Goal: Complete application form

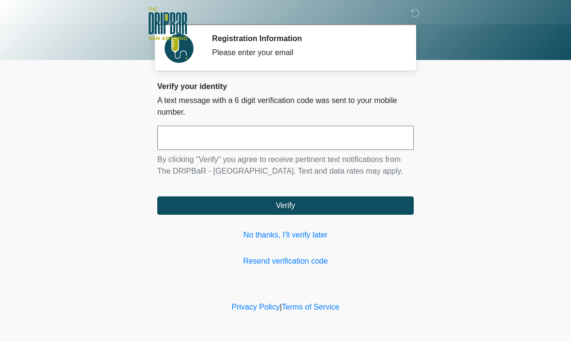
scroll to position [0, 0]
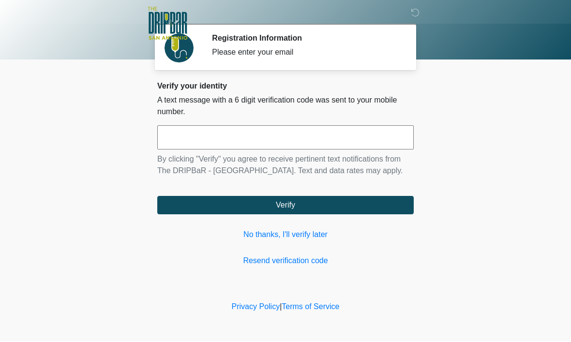
click at [335, 138] on input "text" at bounding box center [285, 138] width 256 height 24
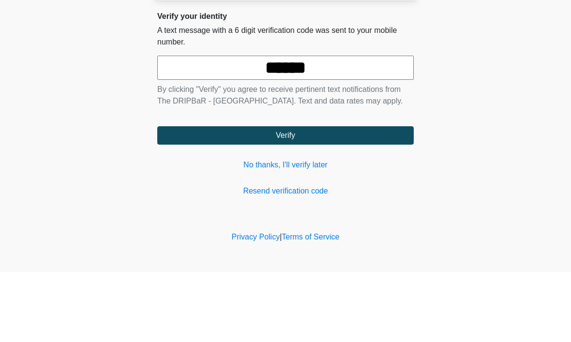
click at [285, 196] on button "Verify" at bounding box center [285, 205] width 256 height 18
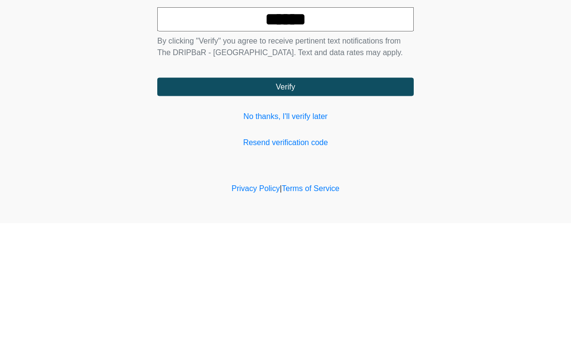
click at [378, 196] on button "Verify" at bounding box center [285, 205] width 256 height 18
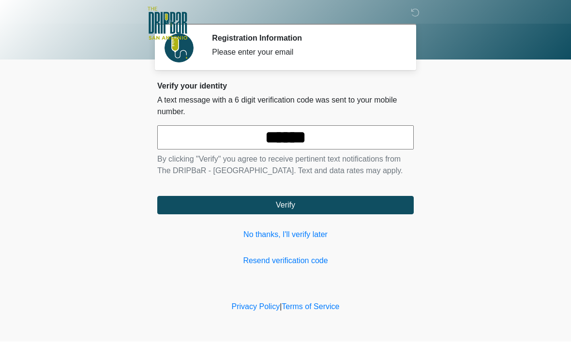
click at [366, 138] on input "******" at bounding box center [285, 138] width 256 height 24
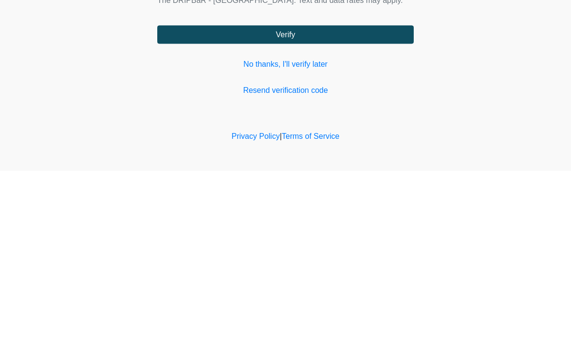
type input "******"
click at [384, 196] on button "Verify" at bounding box center [285, 205] width 256 height 18
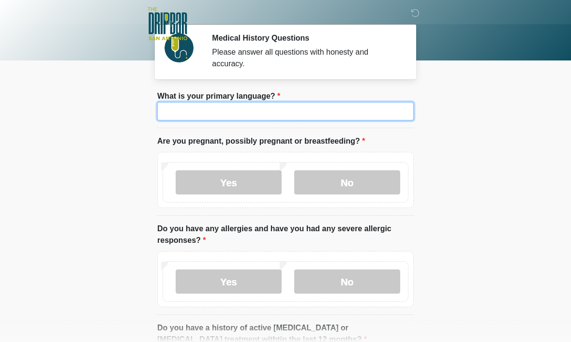
click at [187, 116] on input "What is your primary language?" at bounding box center [285, 111] width 256 height 18
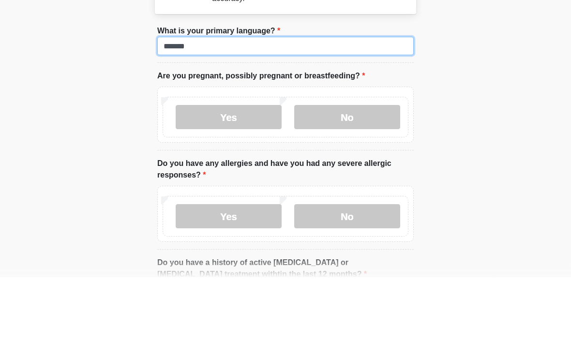
type input "*******"
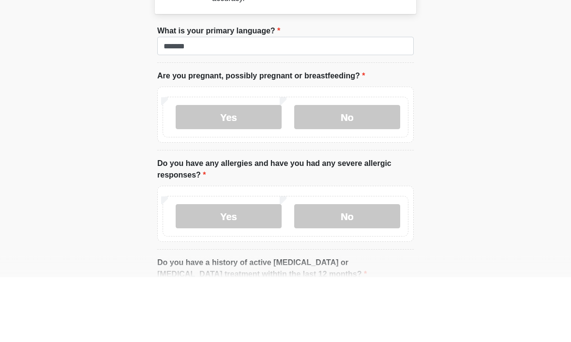
click at [369, 170] on label "No" at bounding box center [347, 182] width 106 height 24
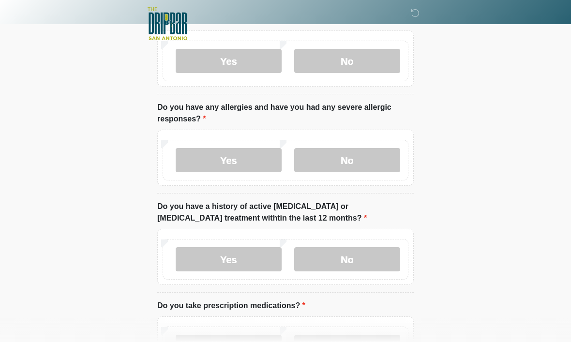
scroll to position [122, 0]
click at [366, 164] on label "No" at bounding box center [347, 160] width 106 height 24
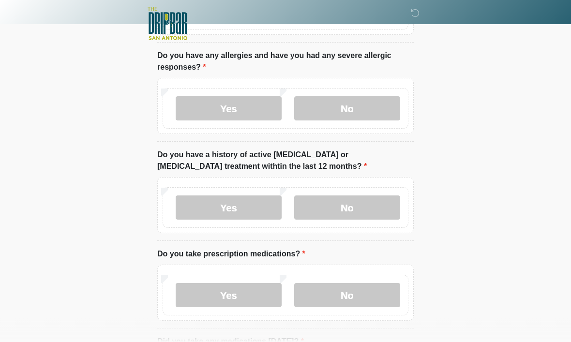
scroll to position [174, 0]
click at [369, 214] on label "No" at bounding box center [347, 207] width 106 height 24
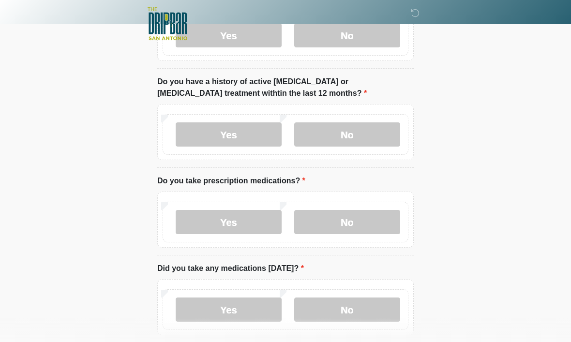
scroll to position [249, 0]
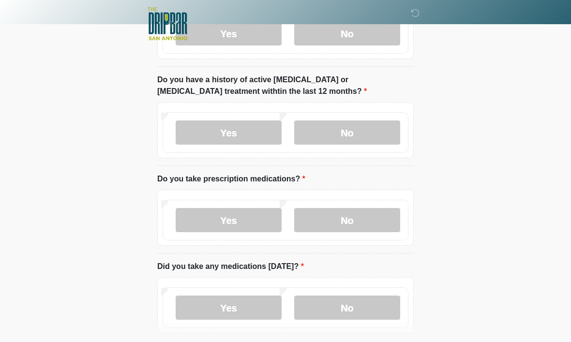
click at [369, 224] on label "No" at bounding box center [347, 220] width 106 height 24
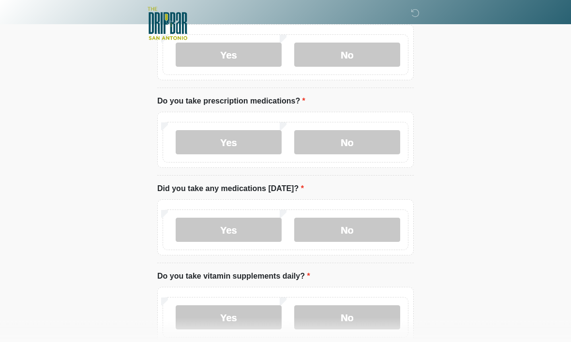
scroll to position [331, 0]
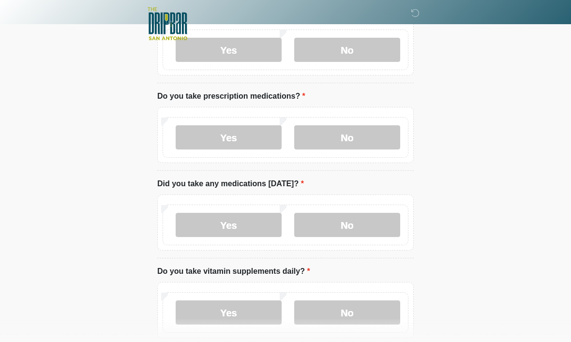
click at [364, 234] on label "No" at bounding box center [347, 225] width 106 height 24
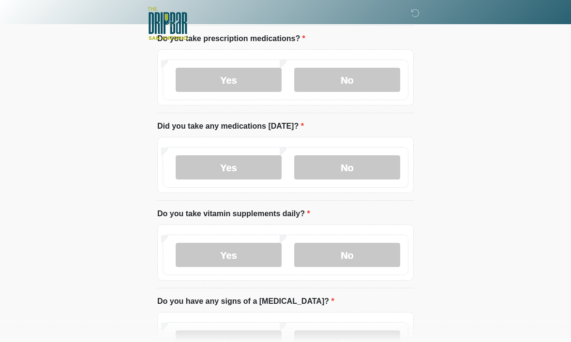
scroll to position [409, 0]
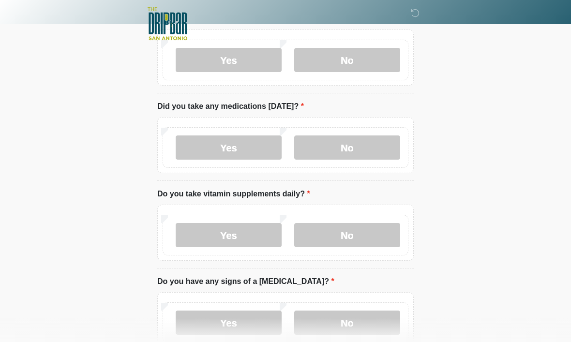
click at [199, 234] on label "Yes" at bounding box center [229, 235] width 106 height 24
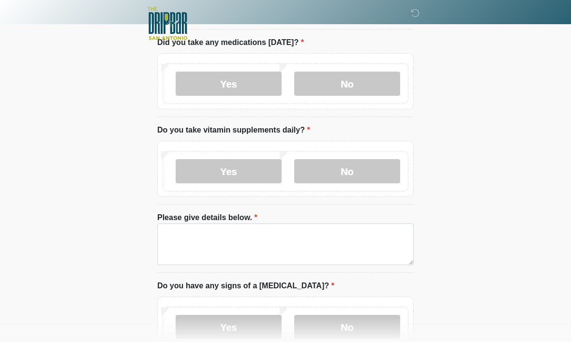
click at [368, 166] on label "No" at bounding box center [347, 172] width 106 height 24
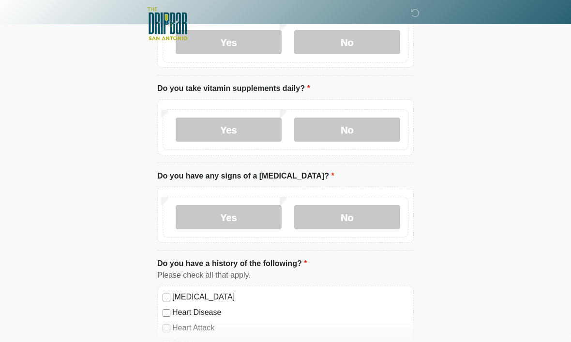
scroll to position [516, 0]
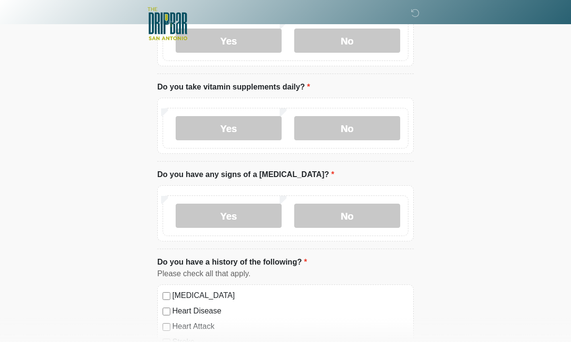
click at [374, 213] on label "No" at bounding box center [347, 216] width 106 height 24
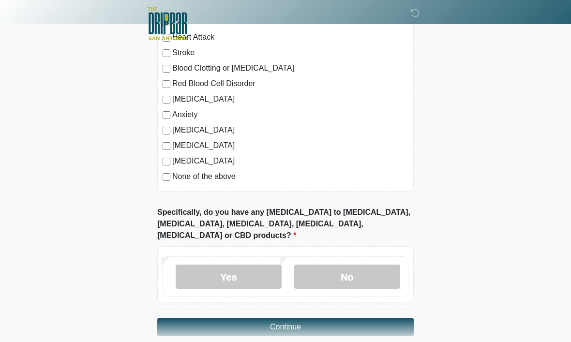
scroll to position [805, 0]
click at [367, 265] on label "No" at bounding box center [347, 277] width 106 height 24
click at [381, 318] on button "Continue" at bounding box center [285, 327] width 256 height 18
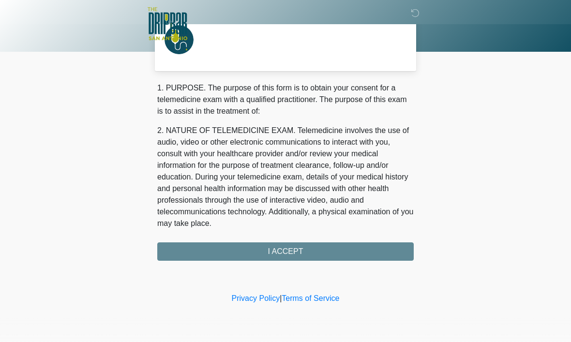
scroll to position [0, 0]
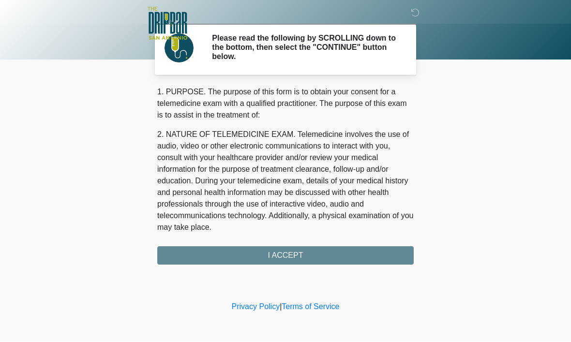
click at [356, 252] on div "1. PURPOSE. The purpose of this form is to obtain your consent for a telemedici…" at bounding box center [285, 176] width 256 height 179
click at [356, 259] on div "1. PURPOSE. The purpose of this form is to obtain your consent for a telemedici…" at bounding box center [285, 176] width 256 height 179
click at [310, 254] on div "1. PURPOSE. The purpose of this form is to obtain your consent for a telemedici…" at bounding box center [285, 176] width 256 height 179
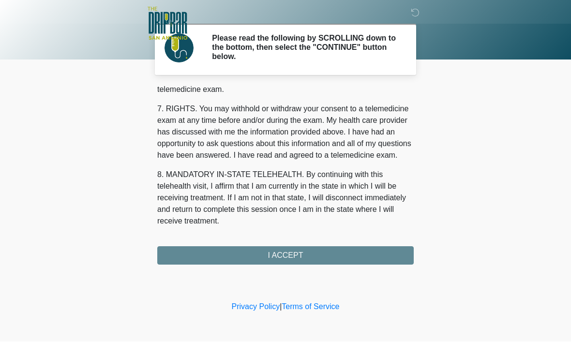
click at [318, 255] on div "1. PURPOSE. The purpose of this form is to obtain your consent for a telemedici…" at bounding box center [285, 176] width 256 height 179
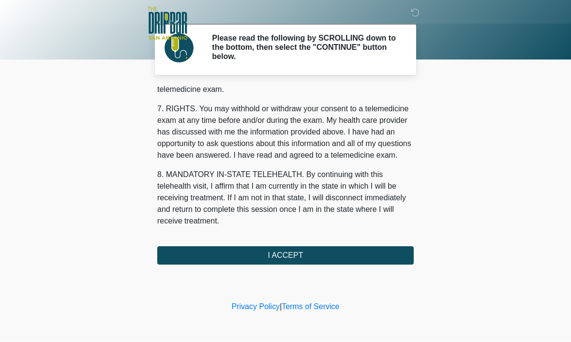
click at [315, 258] on button "I ACCEPT" at bounding box center [285, 256] width 256 height 18
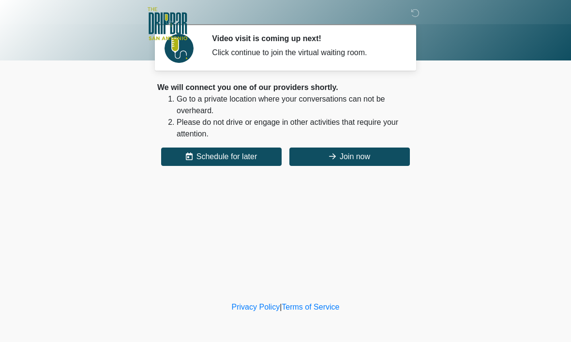
click at [360, 150] on button "Join now" at bounding box center [349, 157] width 120 height 18
